Goal: Task Accomplishment & Management: Manage account settings

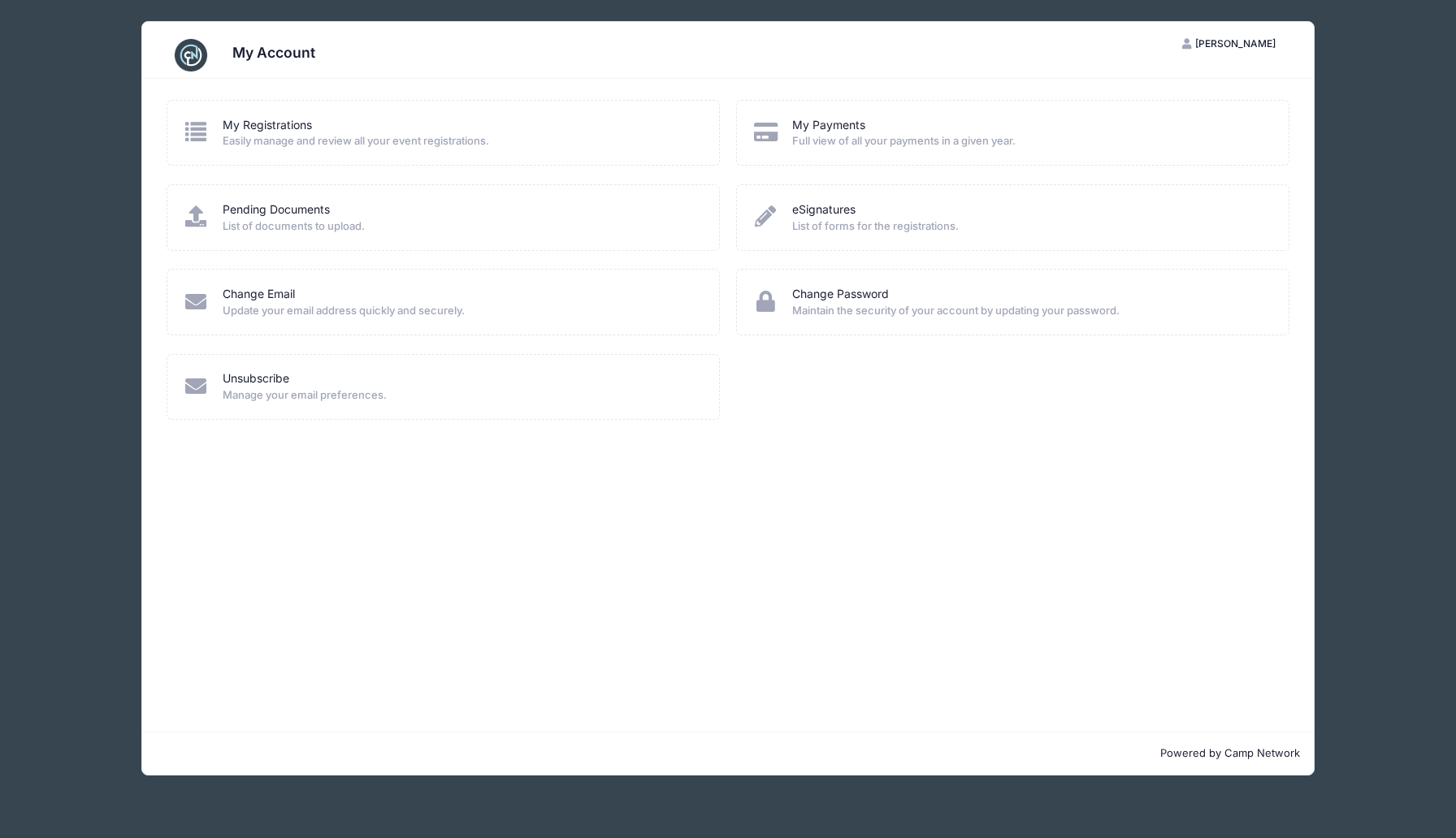
click at [401, 132] on div "My Registrations" at bounding box center [460, 125] width 475 height 17
click at [276, 125] on link "My Registrations" at bounding box center [267, 125] width 89 height 17
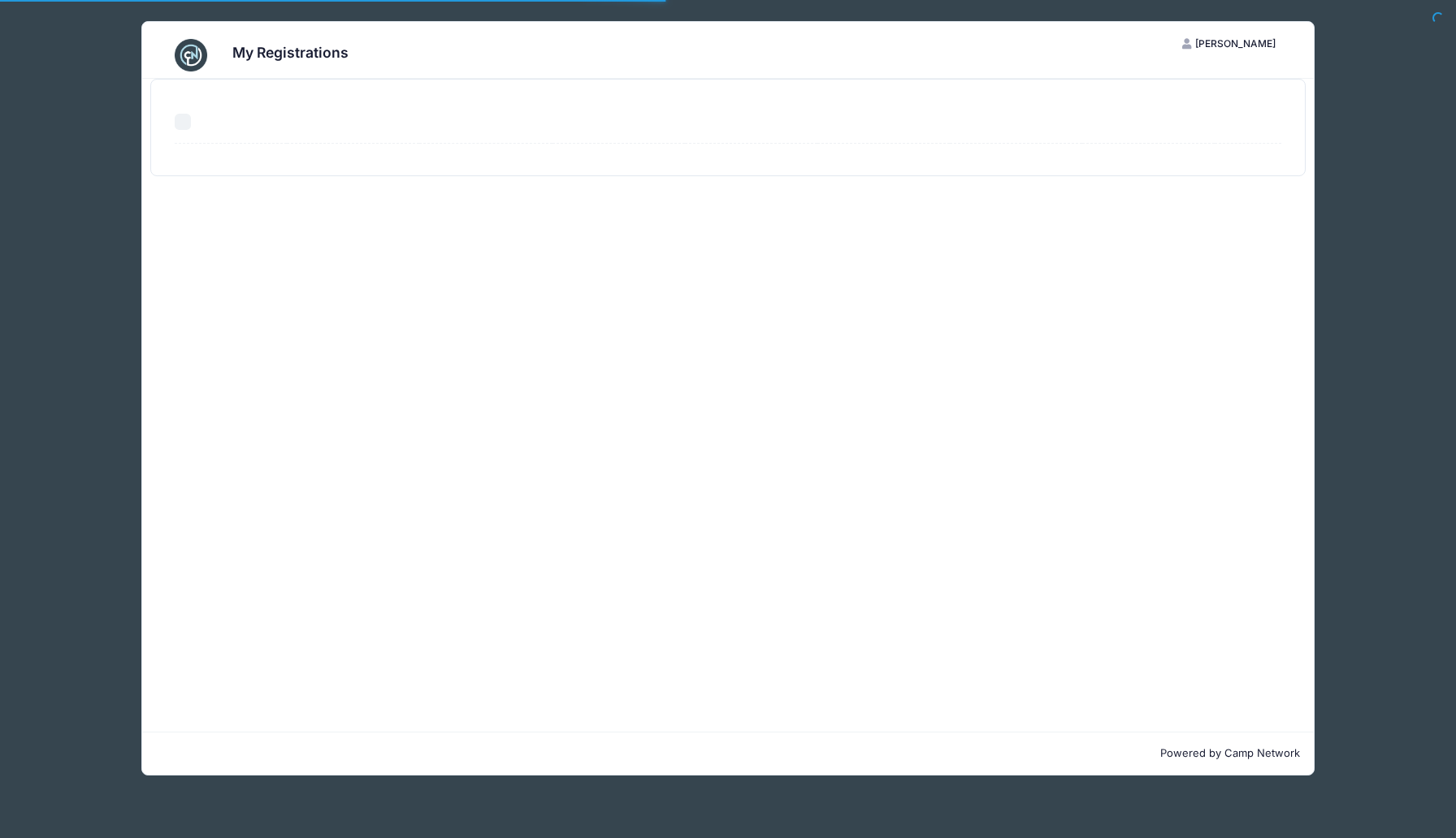
select select "50"
